Goal: Check status: Check status

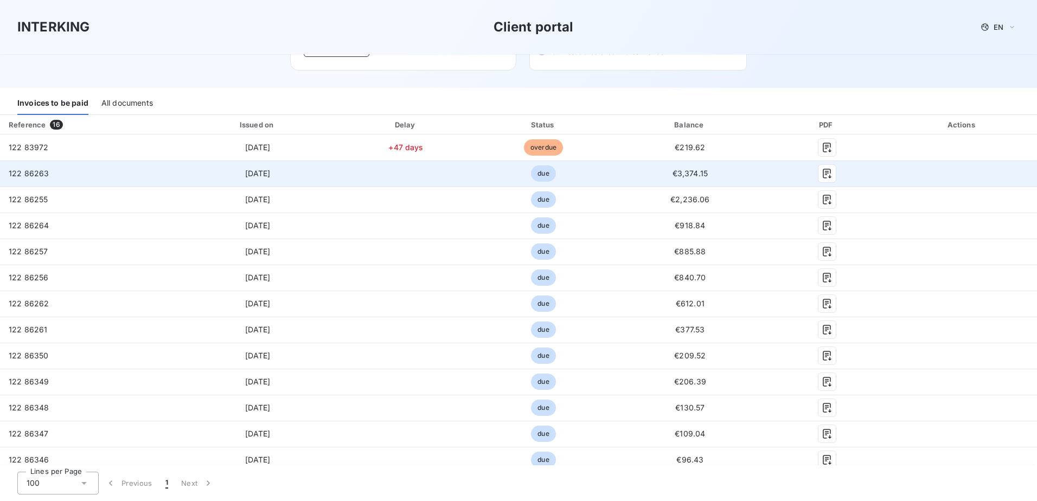
scroll to position [54, 0]
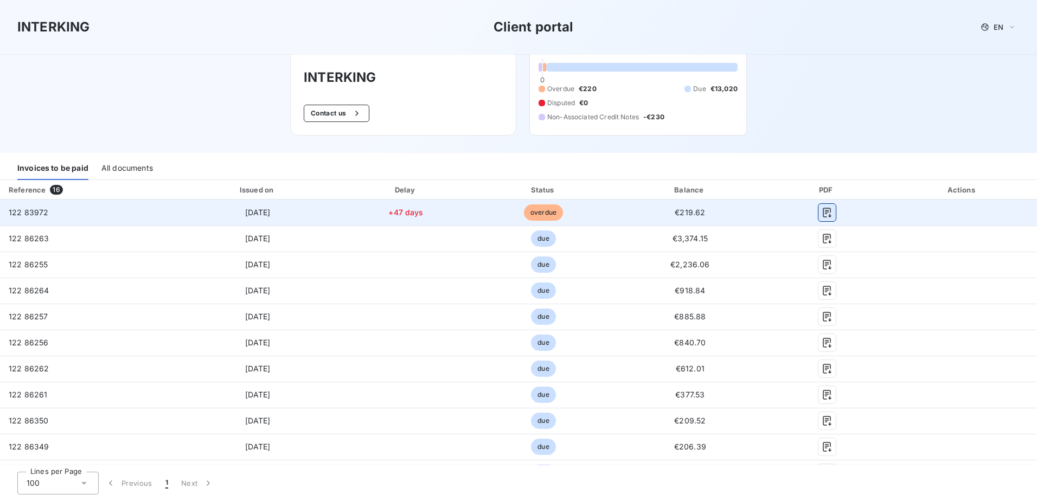
click at [824, 214] on icon "button" at bounding box center [826, 212] width 11 height 11
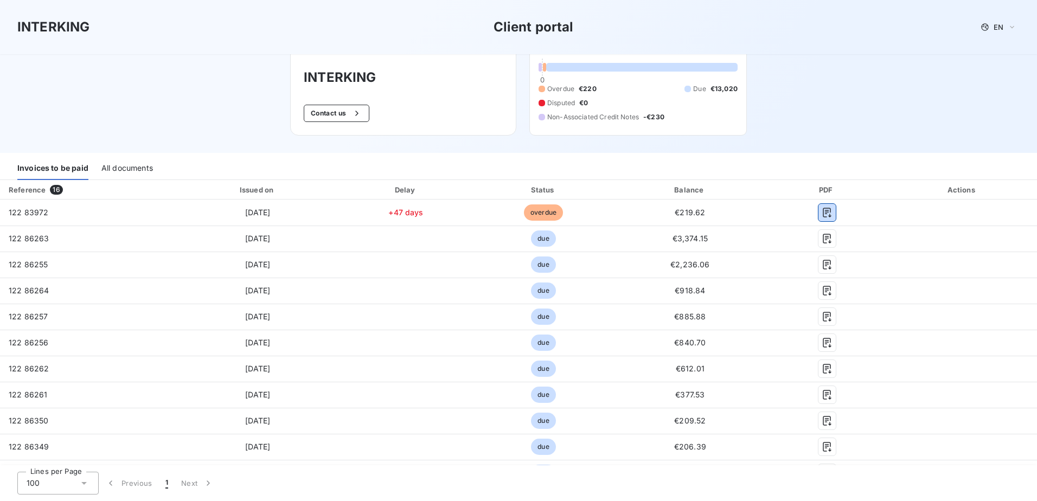
click at [133, 168] on div "All documents" at bounding box center [127, 168] width 52 height 23
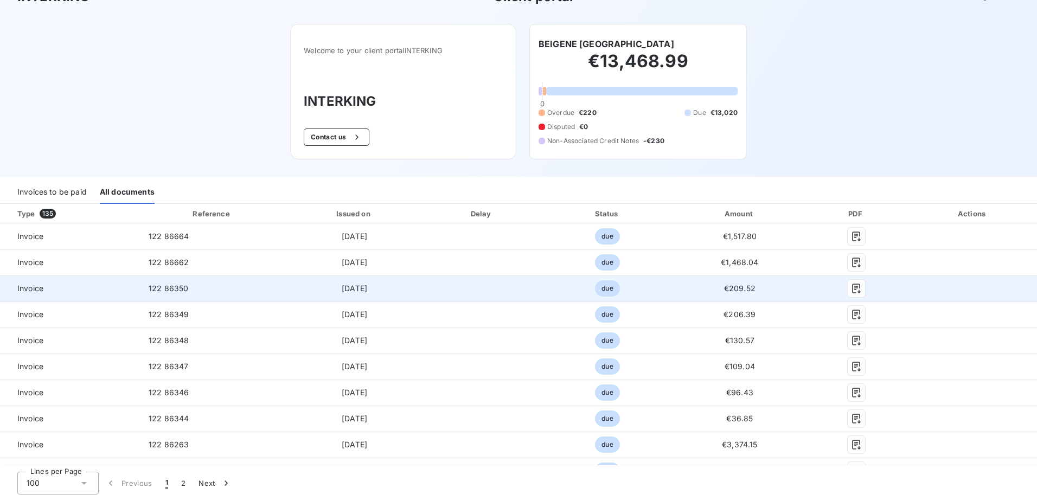
scroll to position [0, 0]
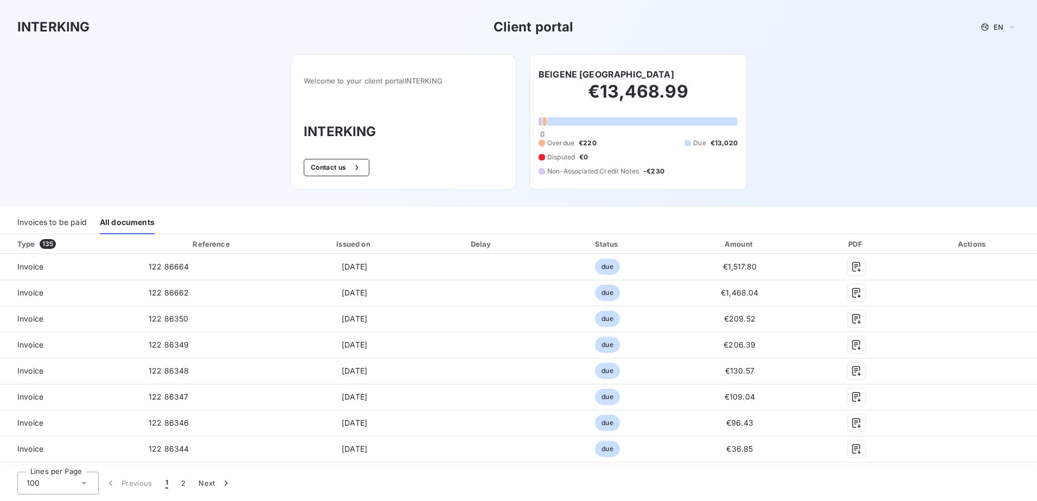
click at [83, 228] on div "Invoices to be paid" at bounding box center [51, 222] width 69 height 23
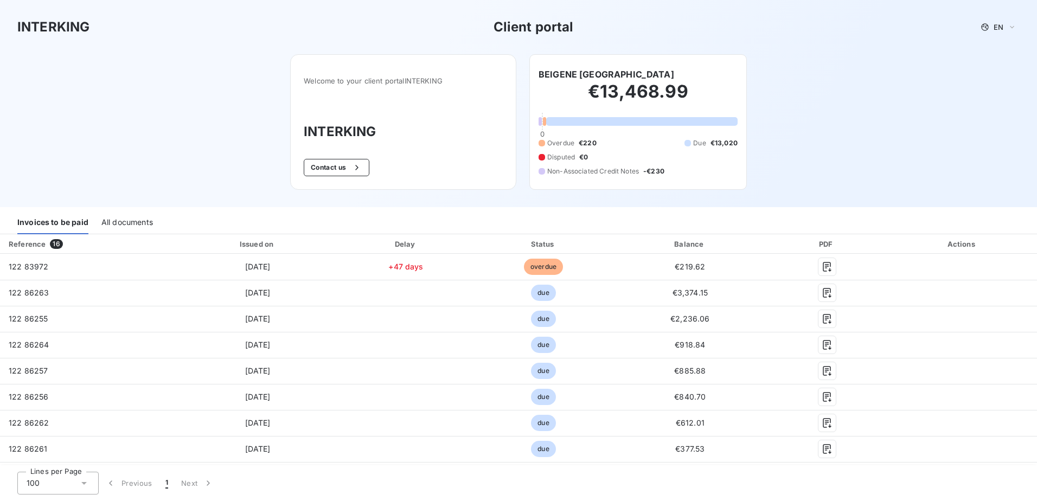
click at [123, 227] on div "All documents" at bounding box center [127, 222] width 52 height 23
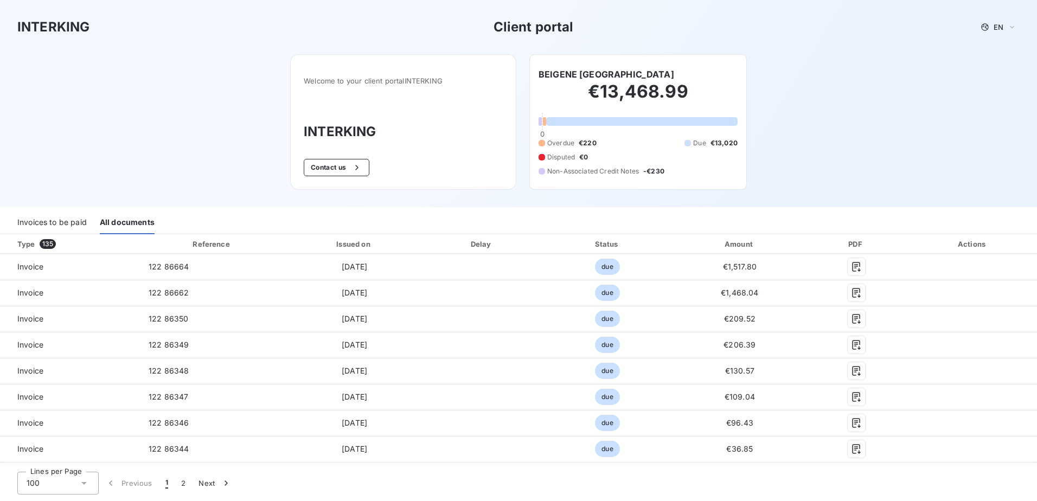
scroll to position [2228, 0]
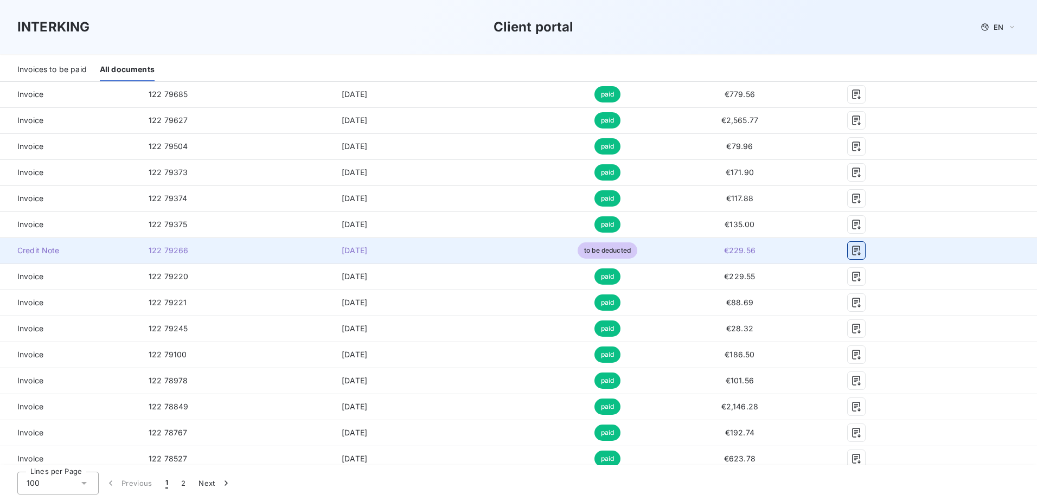
click at [853, 248] on icon "button" at bounding box center [856, 251] width 8 height 10
click at [851, 253] on icon "button" at bounding box center [856, 250] width 11 height 11
click at [851, 249] on icon "button" at bounding box center [856, 250] width 11 height 11
click at [854, 250] on icon "button" at bounding box center [856, 250] width 11 height 11
click at [854, 247] on icon "button" at bounding box center [856, 250] width 11 height 11
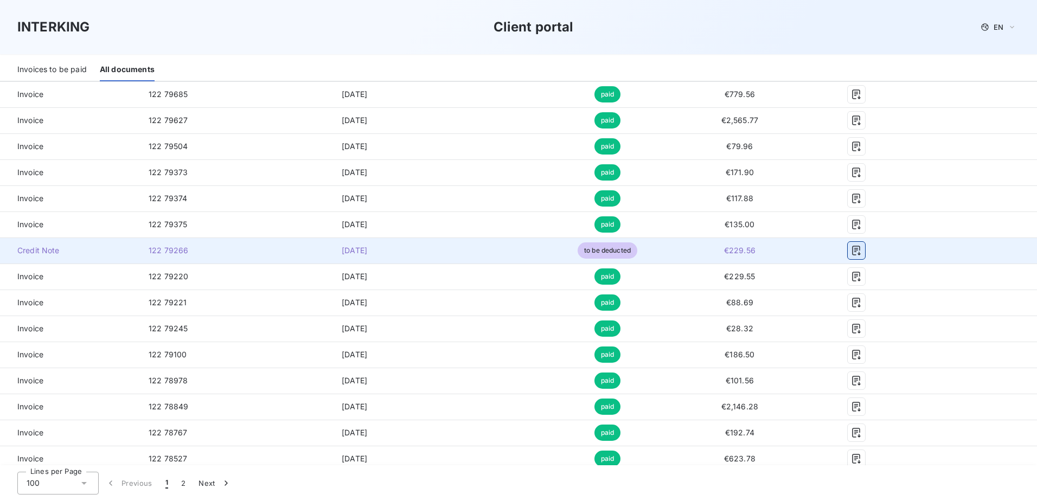
click at [854, 247] on icon "button" at bounding box center [856, 250] width 11 height 11
click at [744, 255] on td "€229.56" at bounding box center [739, 250] width 129 height 26
click at [358, 259] on td "[DATE]" at bounding box center [354, 250] width 139 height 26
click at [184, 261] on td "122 79266" at bounding box center [212, 250] width 145 height 26
click at [53, 249] on span "Credit Note" at bounding box center [70, 250] width 123 height 11
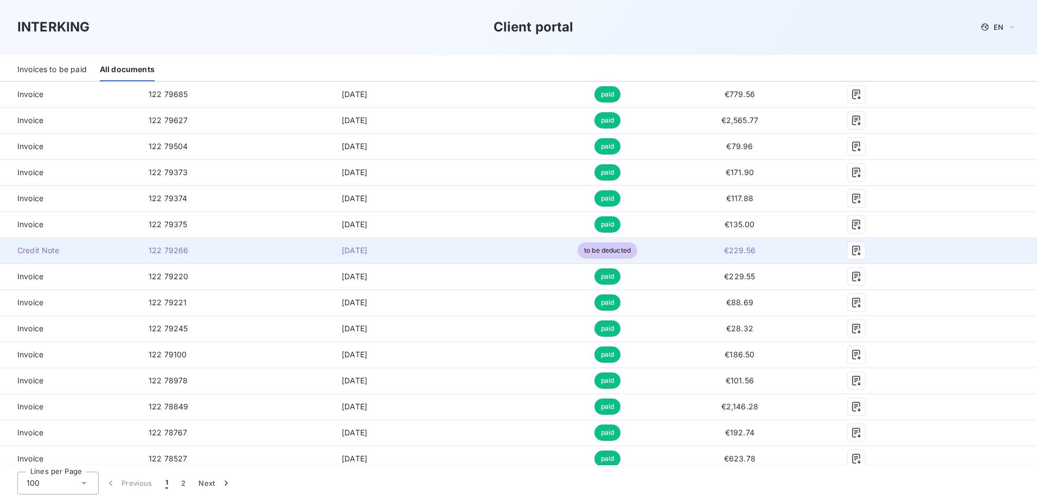
drag, startPoint x: 53, startPoint y: 249, endPoint x: 70, endPoint y: 247, distance: 16.9
click at [38, 252] on span "Credit Note" at bounding box center [70, 250] width 123 height 11
click at [583, 248] on span "to be deducted" at bounding box center [607, 250] width 60 height 16
click at [851, 247] on icon "button" at bounding box center [856, 250] width 11 height 11
click at [851, 252] on icon "button" at bounding box center [856, 250] width 11 height 11
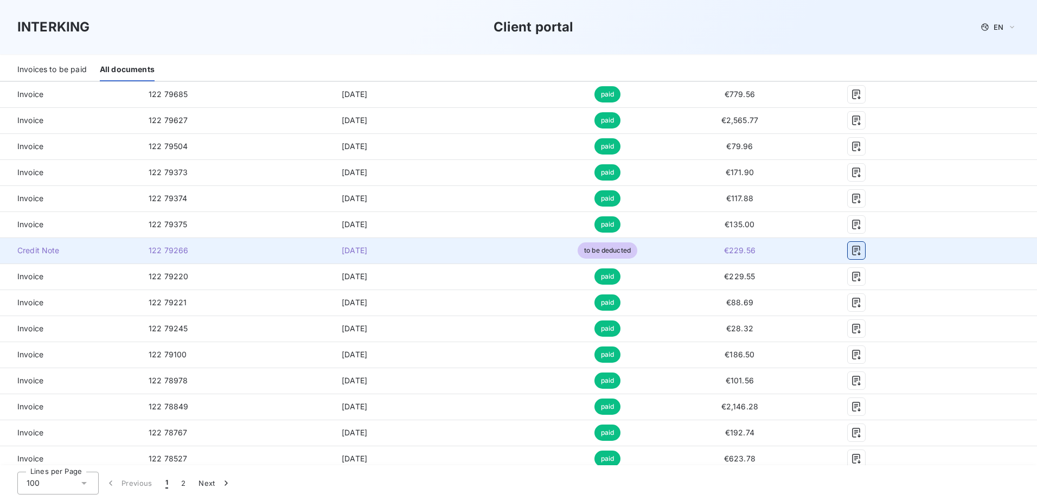
click at [852, 252] on icon "button" at bounding box center [856, 251] width 8 height 10
click at [851, 249] on icon "button" at bounding box center [856, 250] width 11 height 11
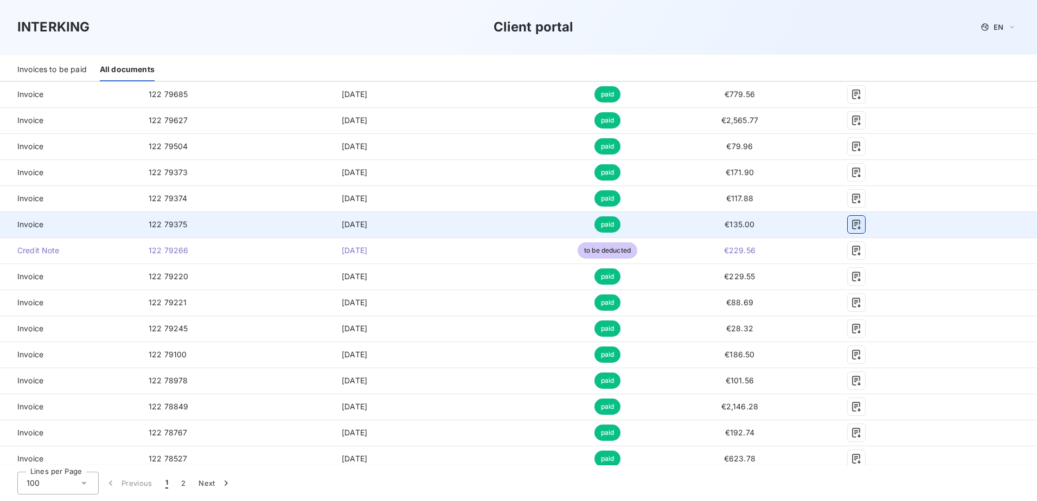
click at [853, 229] on icon "button" at bounding box center [856, 224] width 11 height 11
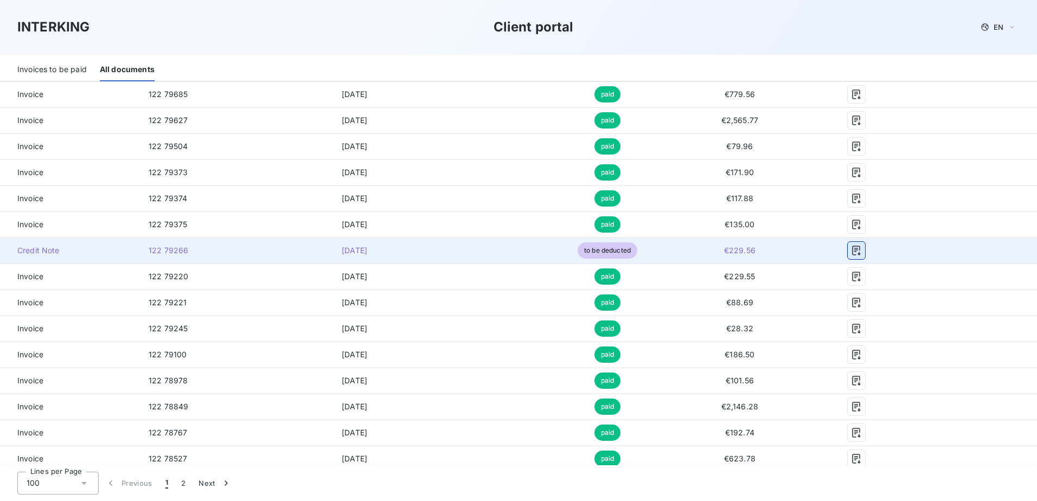
click at [855, 248] on icon "button" at bounding box center [856, 250] width 11 height 11
click at [851, 249] on icon "button" at bounding box center [856, 250] width 11 height 11
click at [853, 251] on icon "button" at bounding box center [856, 250] width 11 height 11
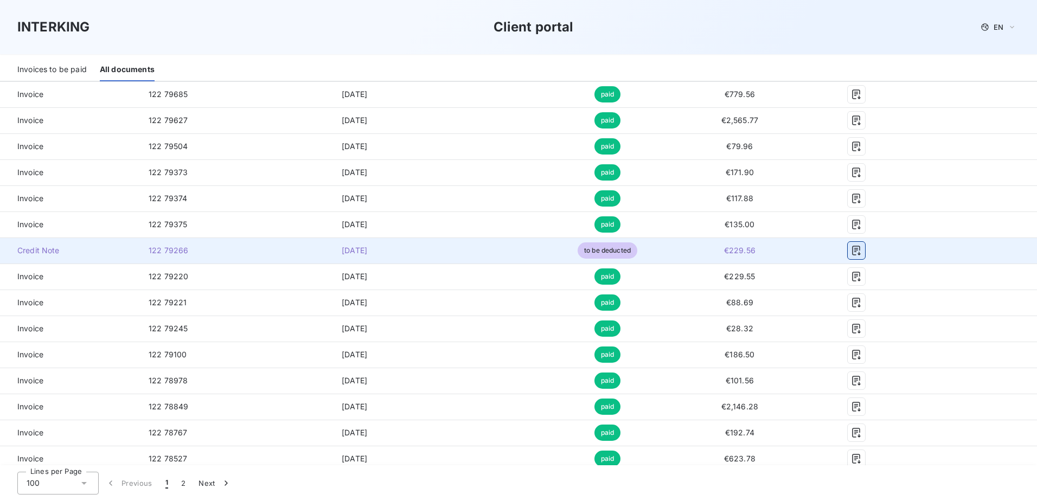
click at [853, 251] on icon "button" at bounding box center [856, 250] width 11 height 11
